Goal: Task Accomplishment & Management: Manage account settings

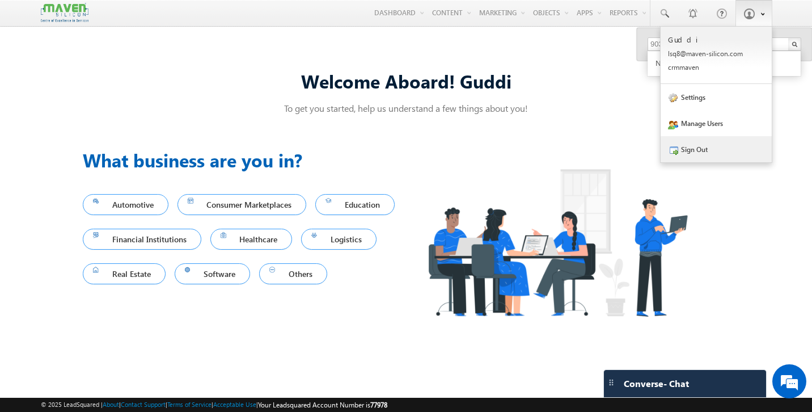
click at [703, 149] on link "Sign Out" at bounding box center [716, 149] width 111 height 26
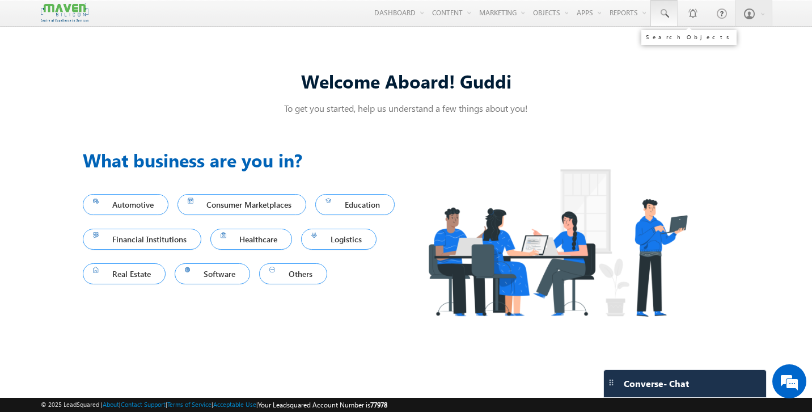
click at [665, 15] on span at bounding box center [664, 13] width 11 height 11
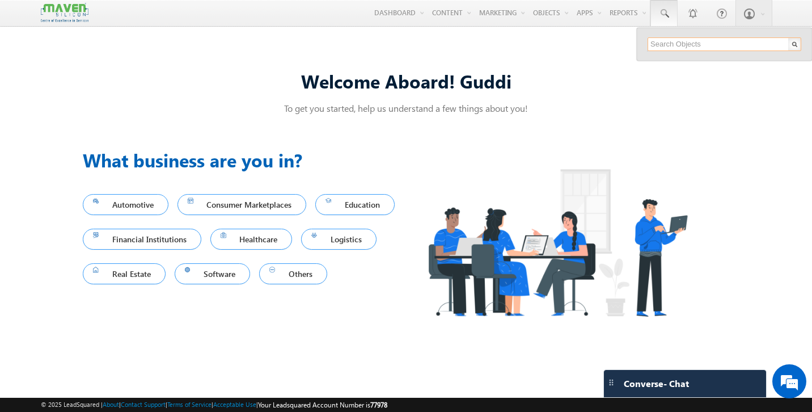
click at [667, 45] on input "text" at bounding box center [725, 44] width 154 height 14
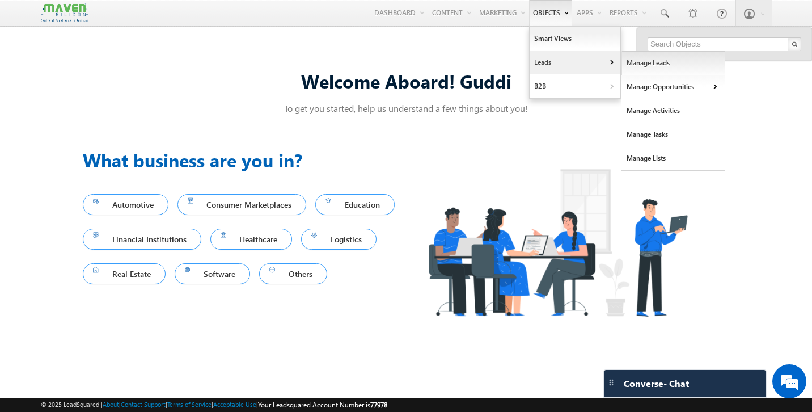
click at [637, 68] on link "Manage Leads" at bounding box center [674, 63] width 104 height 24
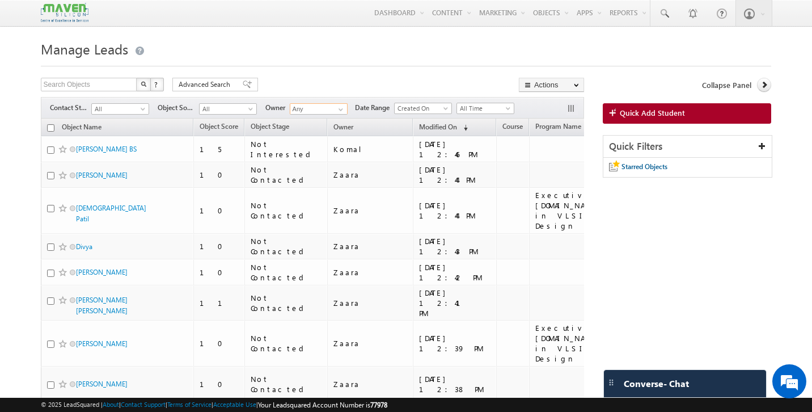
click at [327, 113] on input "Any" at bounding box center [319, 108] width 58 height 11
click at [323, 131] on span "[EMAIL_ADDRESS][DOMAIN_NAME]" at bounding box center [345, 129] width 102 height 9
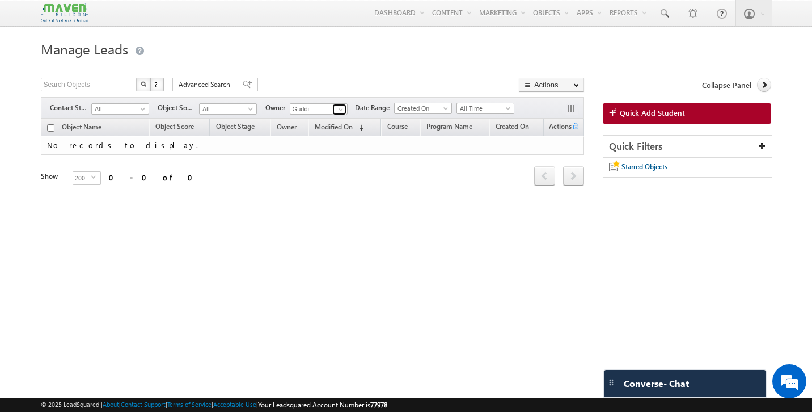
click at [336, 111] on link at bounding box center [339, 109] width 14 height 11
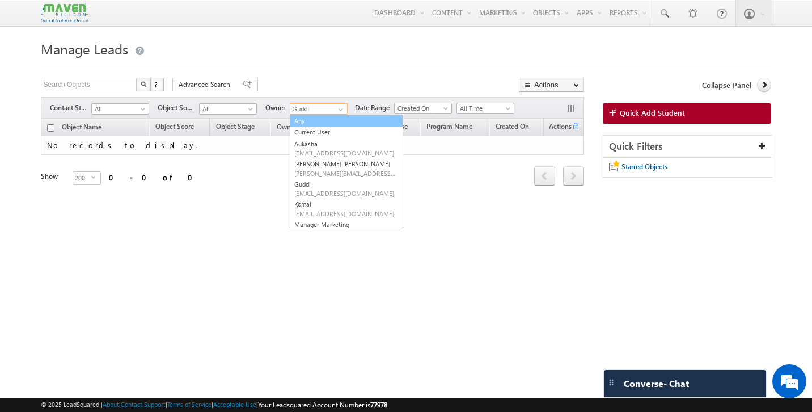
click at [317, 122] on link "Any" at bounding box center [346, 121] width 113 height 13
type input "Any"
